Goal: Information Seeking & Learning: Learn about a topic

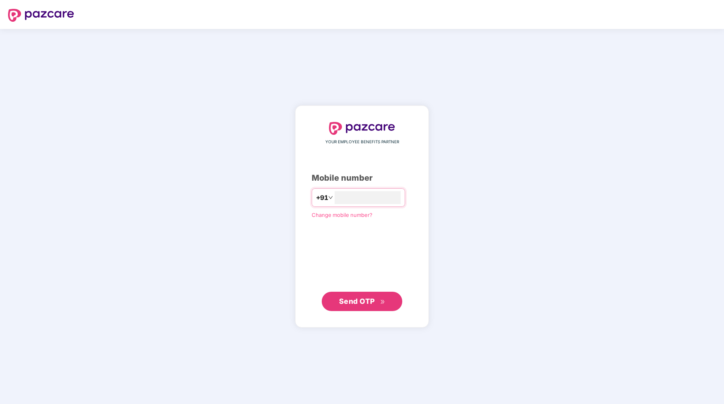
type input "**********"
click at [376, 299] on span "Send OTP" at bounding box center [362, 301] width 46 height 11
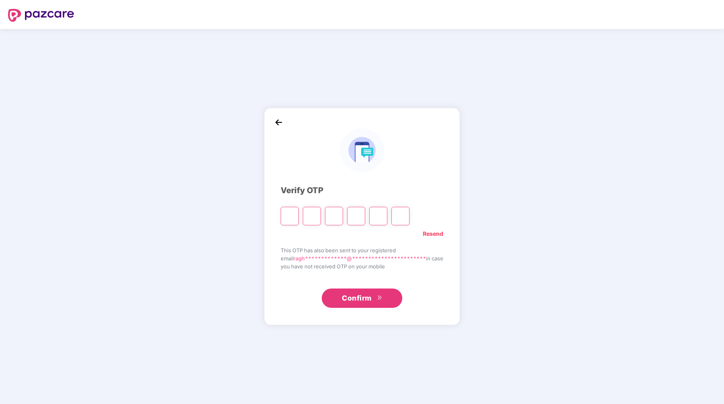
type input "*"
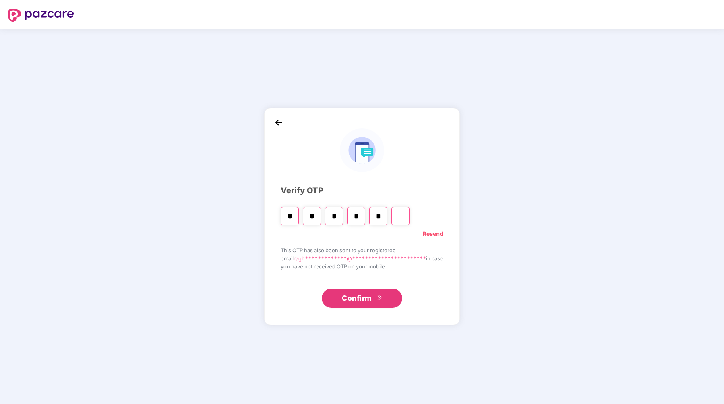
type input "*"
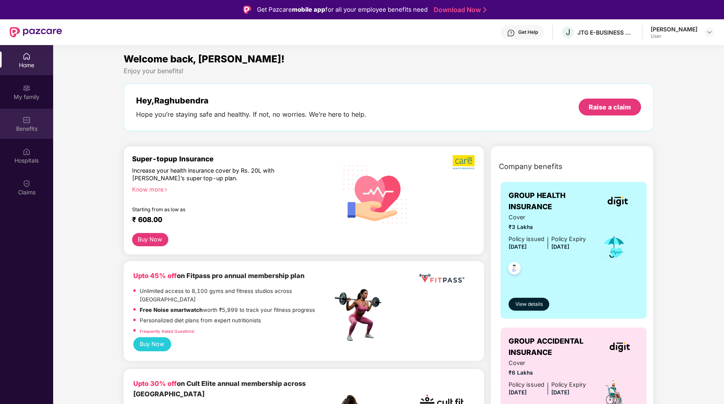
click at [25, 120] on img at bounding box center [27, 120] width 8 height 8
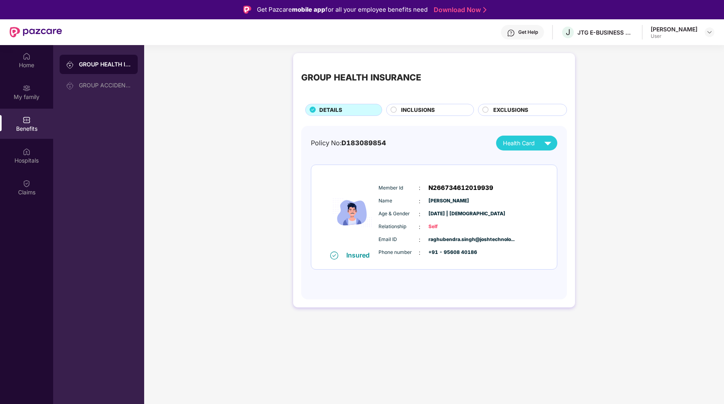
click at [411, 112] on span "INCLUSIONS" at bounding box center [418, 110] width 34 height 8
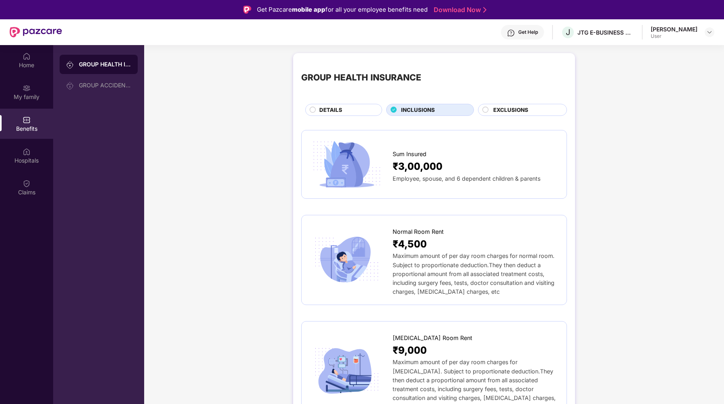
click at [493, 109] on span "EXCLUSIONS" at bounding box center [510, 110] width 35 height 8
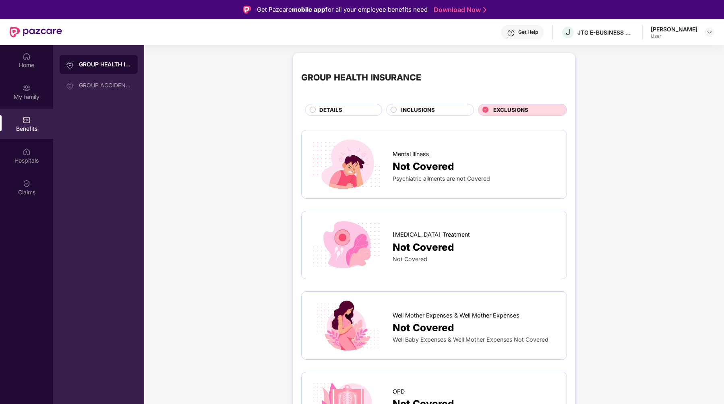
click at [331, 113] on span "DETAILS" at bounding box center [330, 110] width 23 height 8
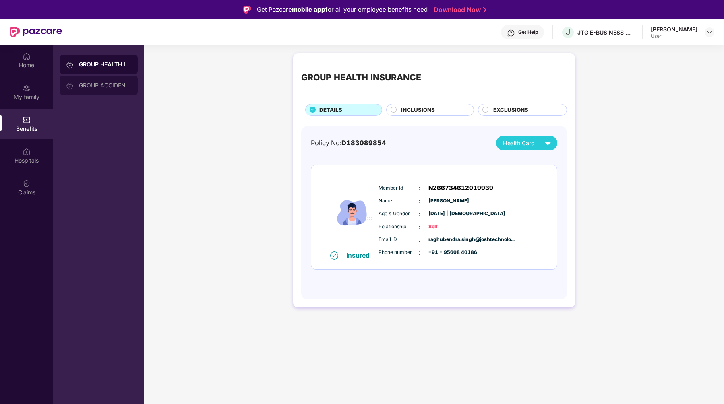
click at [97, 84] on div "GROUP ACCIDENTAL INSURANCE" at bounding box center [105, 85] width 52 height 6
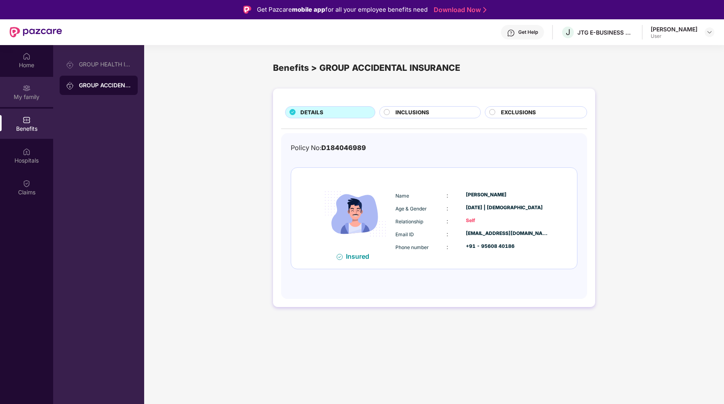
click at [34, 82] on div "My family" at bounding box center [26, 92] width 53 height 30
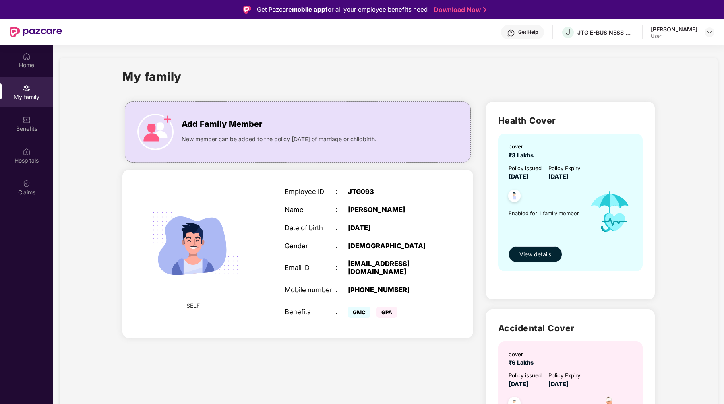
click at [533, 256] on span "View details" at bounding box center [535, 254] width 32 height 9
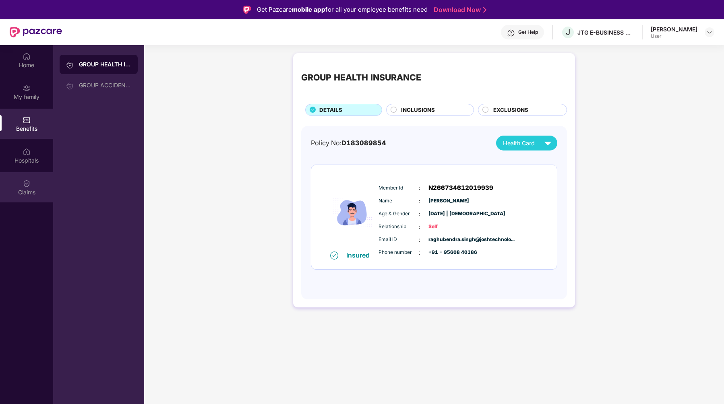
click at [36, 184] on div "Claims" at bounding box center [26, 187] width 53 height 30
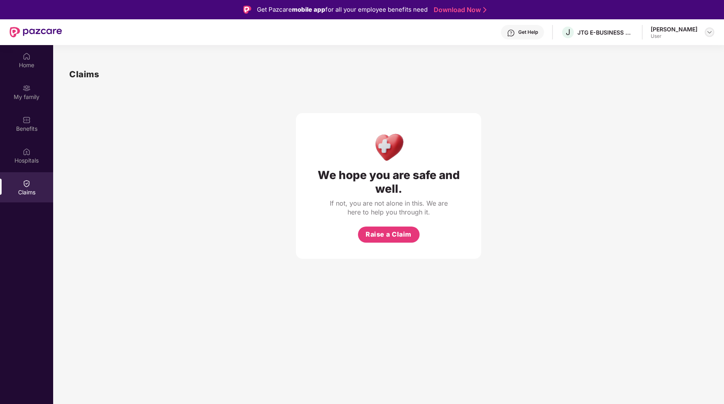
click at [711, 34] on img at bounding box center [709, 32] width 6 height 6
click at [24, 151] on img at bounding box center [27, 152] width 8 height 8
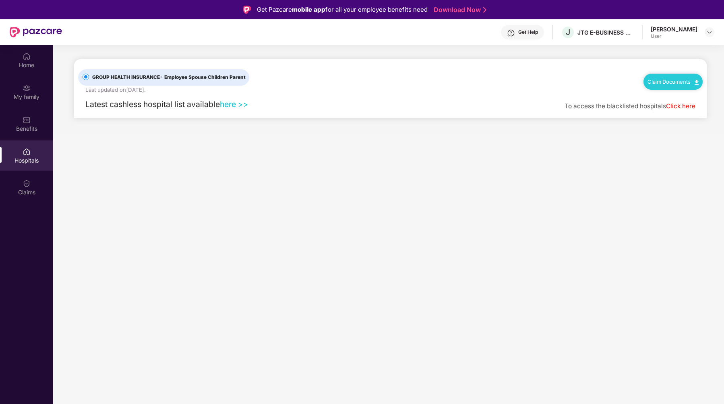
click at [244, 105] on link "here >>" at bounding box center [234, 104] width 29 height 10
click at [22, 193] on div "Claims" at bounding box center [26, 192] width 53 height 8
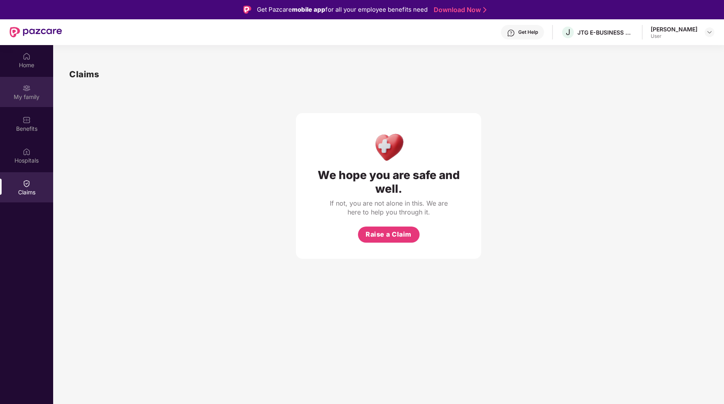
click at [31, 99] on div "My family" at bounding box center [26, 97] width 53 height 8
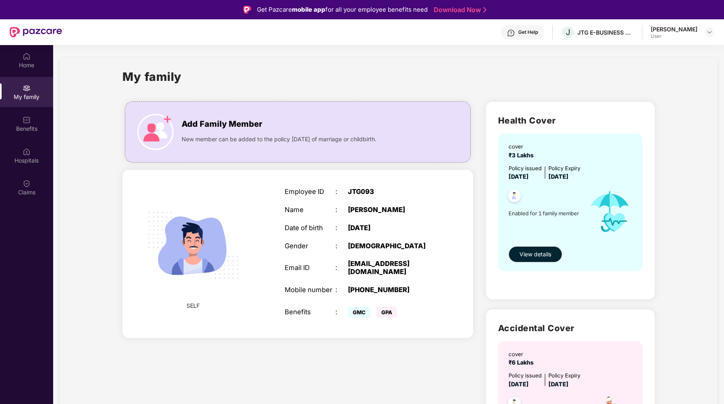
click at [684, 39] on div "User" at bounding box center [674, 36] width 47 height 6
click at [711, 31] on img at bounding box center [709, 32] width 6 height 6
click at [638, 48] on div "Logout" at bounding box center [671, 51] width 105 height 16
